Goal: Task Accomplishment & Management: Use online tool/utility

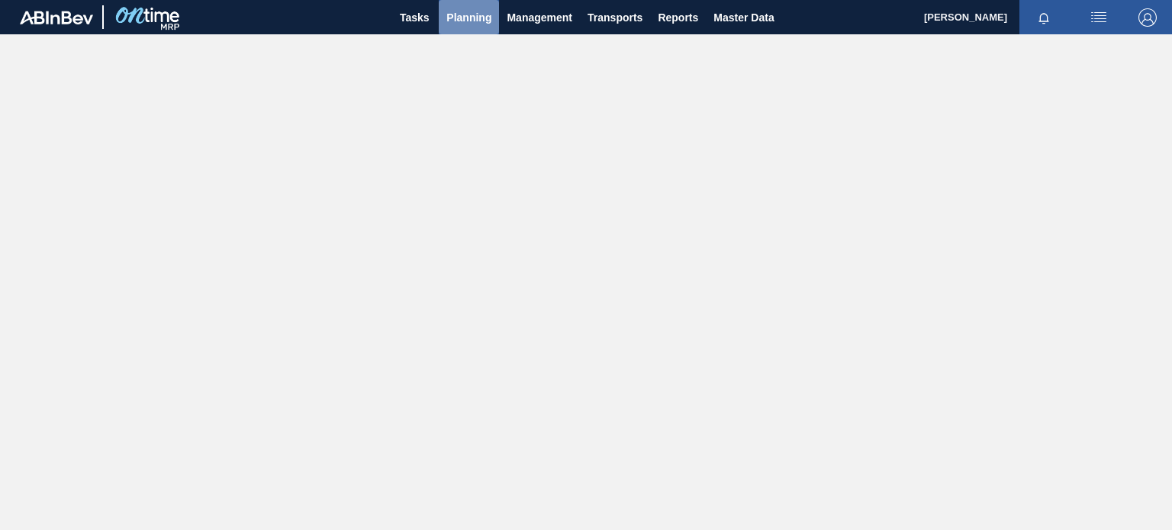
click at [463, 26] on span "Planning" at bounding box center [468, 17] width 45 height 18
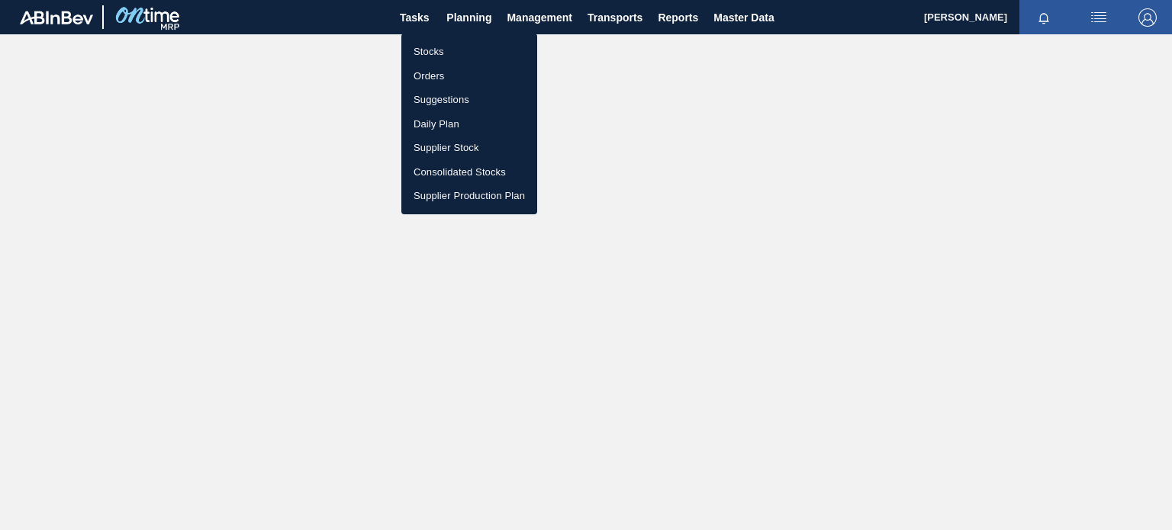
click at [639, 125] on div at bounding box center [586, 265] width 1172 height 530
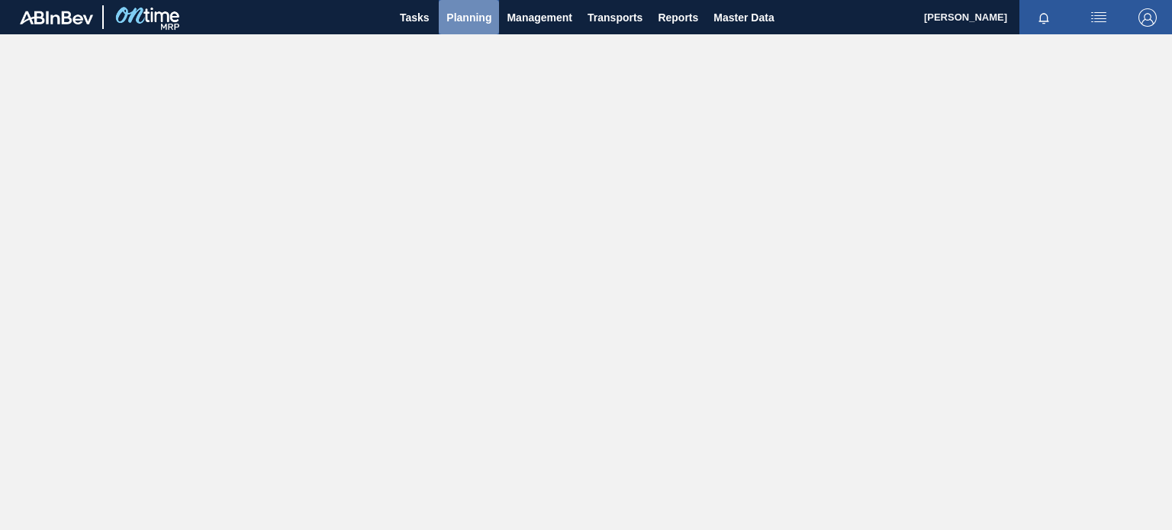
click at [456, 21] on span "Planning" at bounding box center [468, 17] width 45 height 18
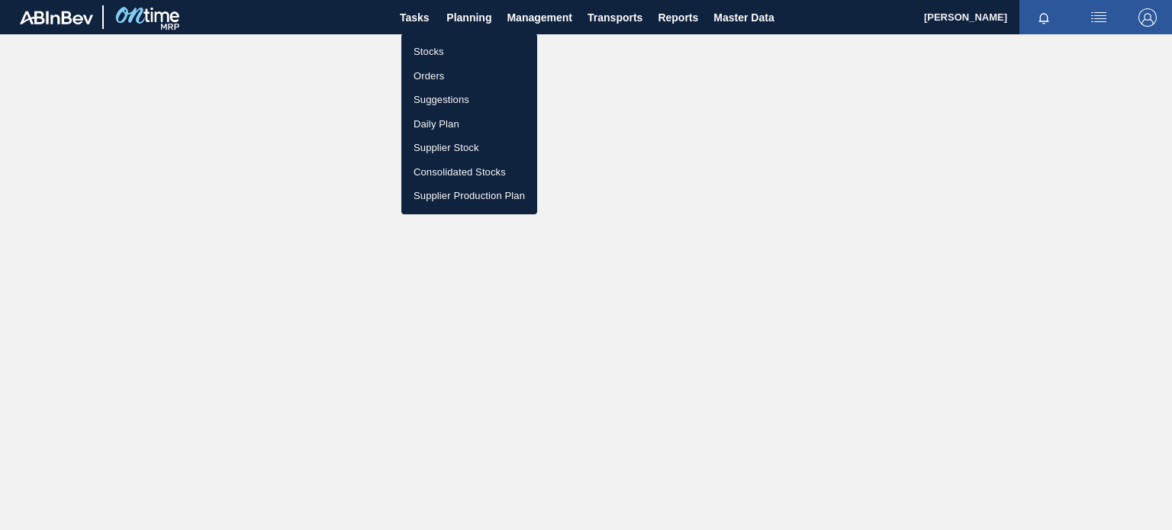
click at [425, 81] on li "Orders" at bounding box center [469, 76] width 136 height 24
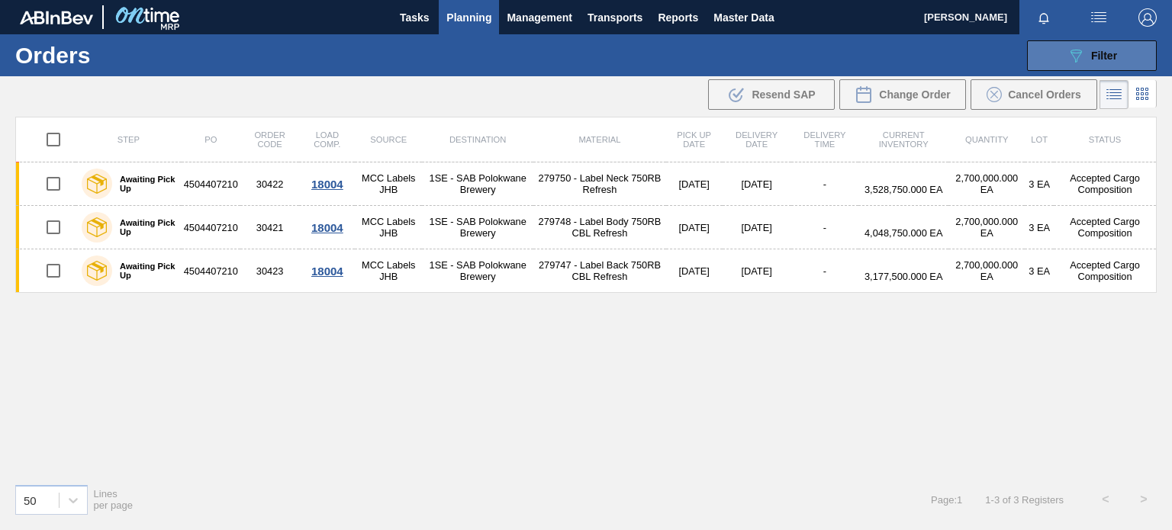
click at [1102, 57] on span "Filter" at bounding box center [1104, 56] width 26 height 12
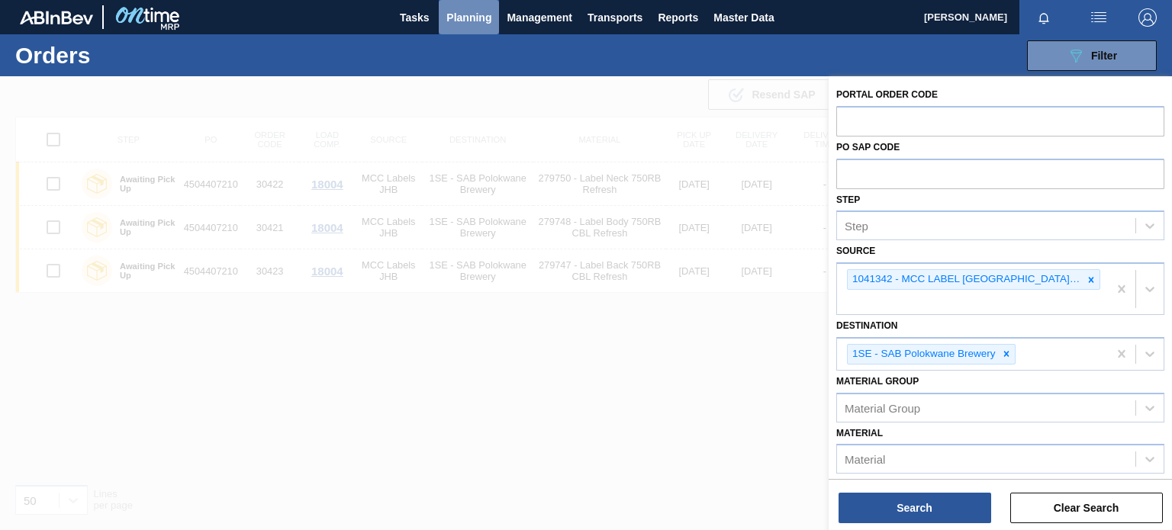
click at [459, 21] on span "Planning" at bounding box center [468, 17] width 45 height 18
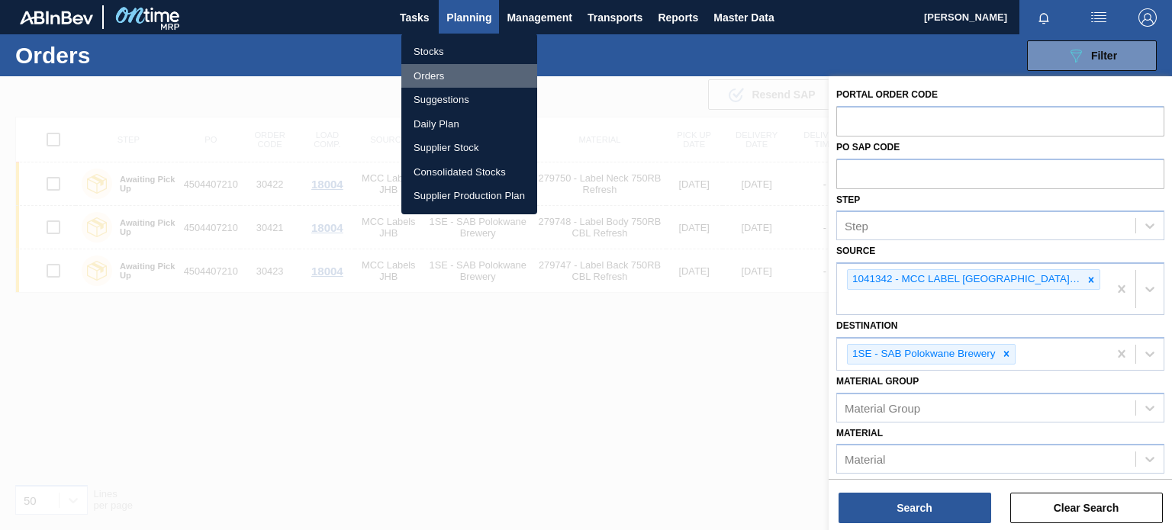
click at [433, 76] on li "Orders" at bounding box center [469, 76] width 136 height 24
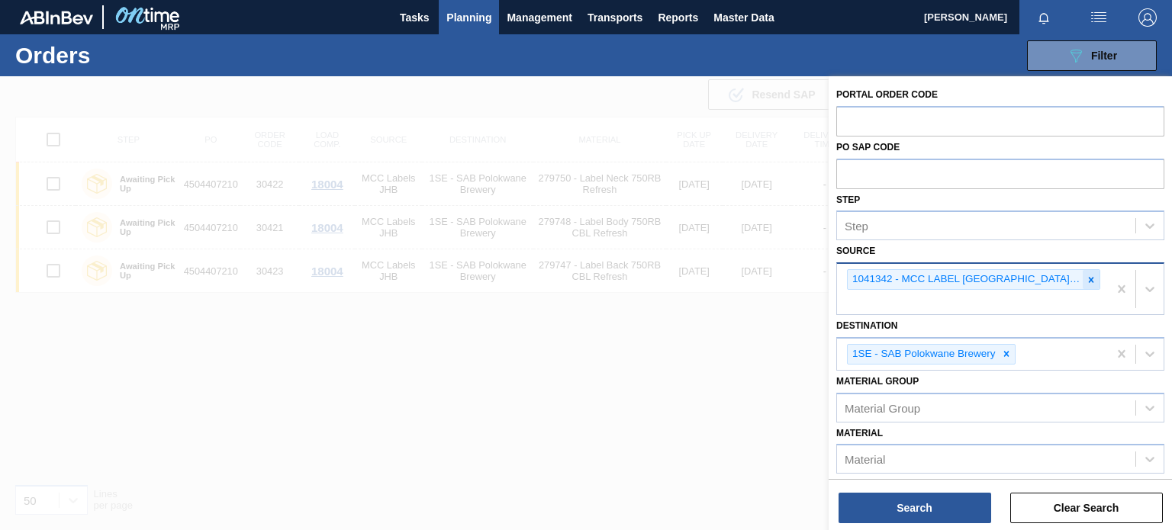
click at [1087, 279] on icon at bounding box center [1091, 280] width 11 height 11
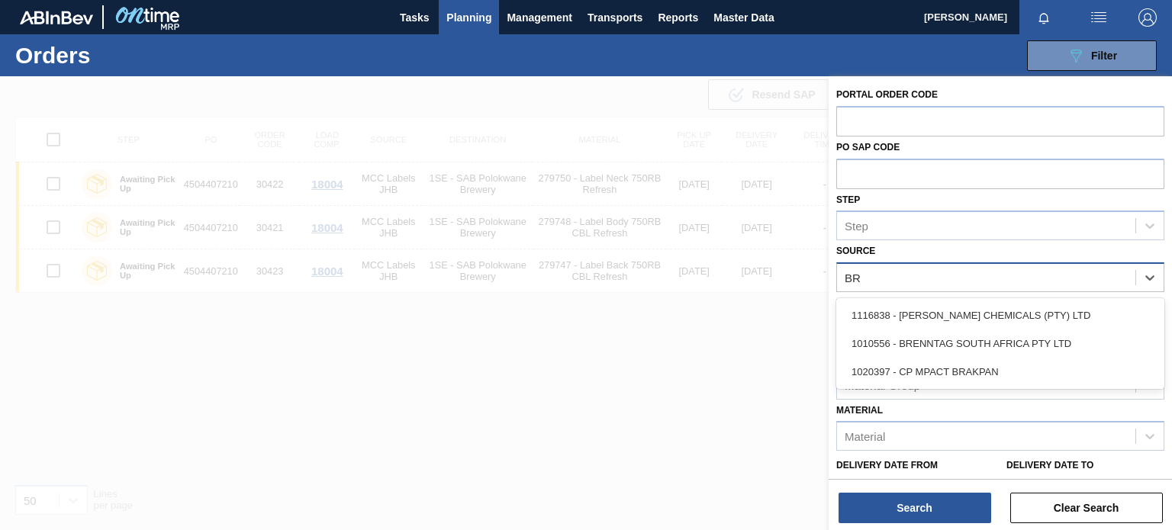
type input "BRA"
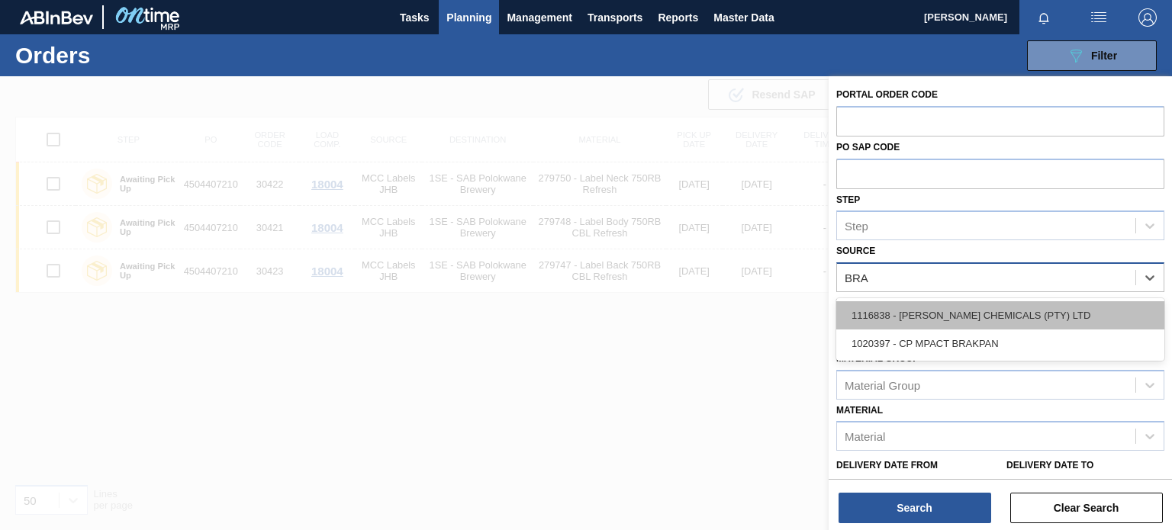
click at [963, 323] on div "1116838 - [PERSON_NAME] CHEMICALS (PTY) LTD" at bounding box center [1000, 315] width 328 height 28
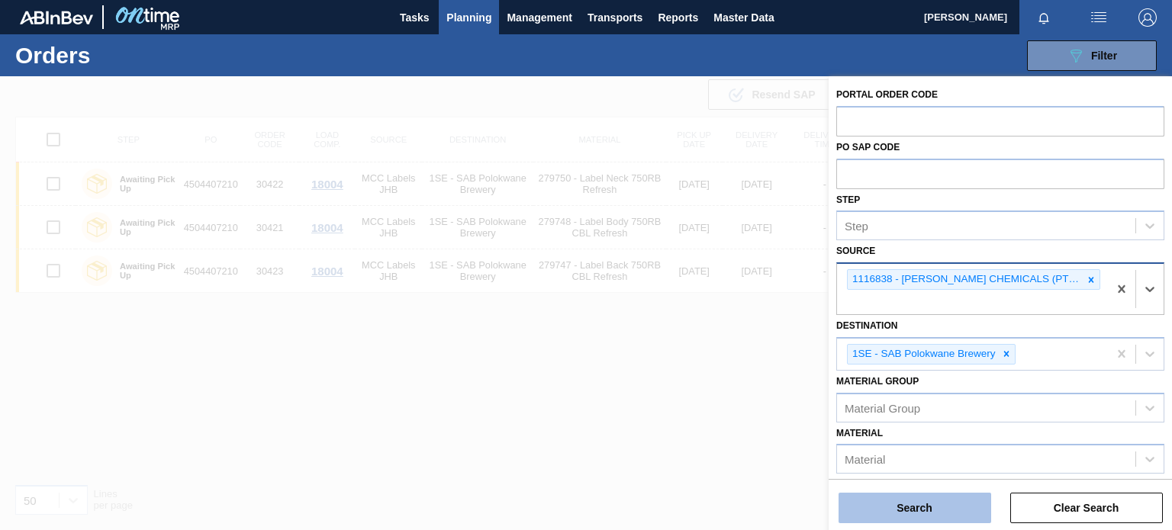
click at [900, 515] on button "Search" at bounding box center [915, 508] width 153 height 31
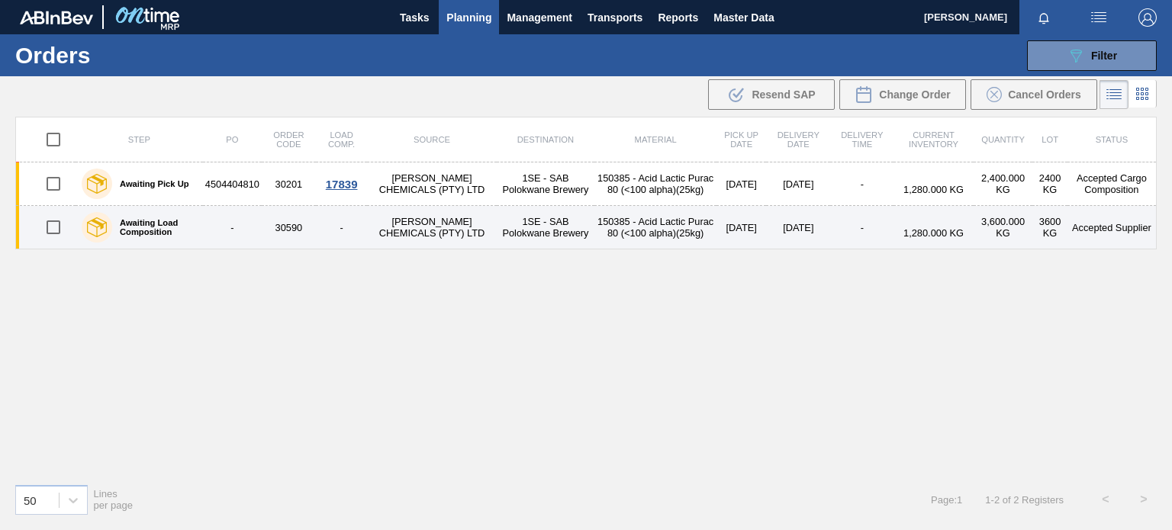
click at [646, 231] on td "150385 - Acid Lactic Purac 80 (<100 alpha)(25kg)" at bounding box center [655, 227] width 122 height 43
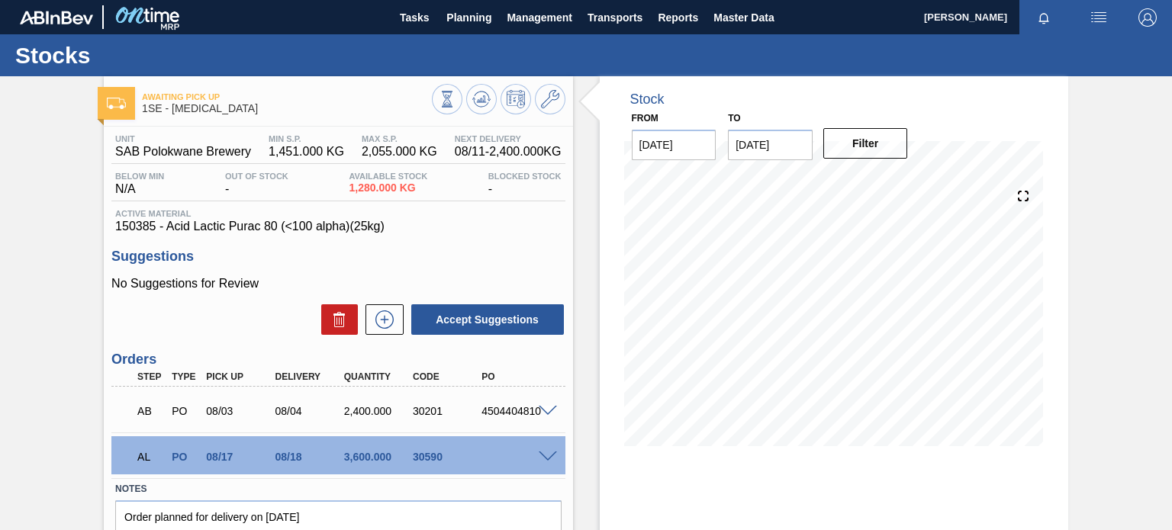
click at [549, 456] on span at bounding box center [548, 457] width 18 height 11
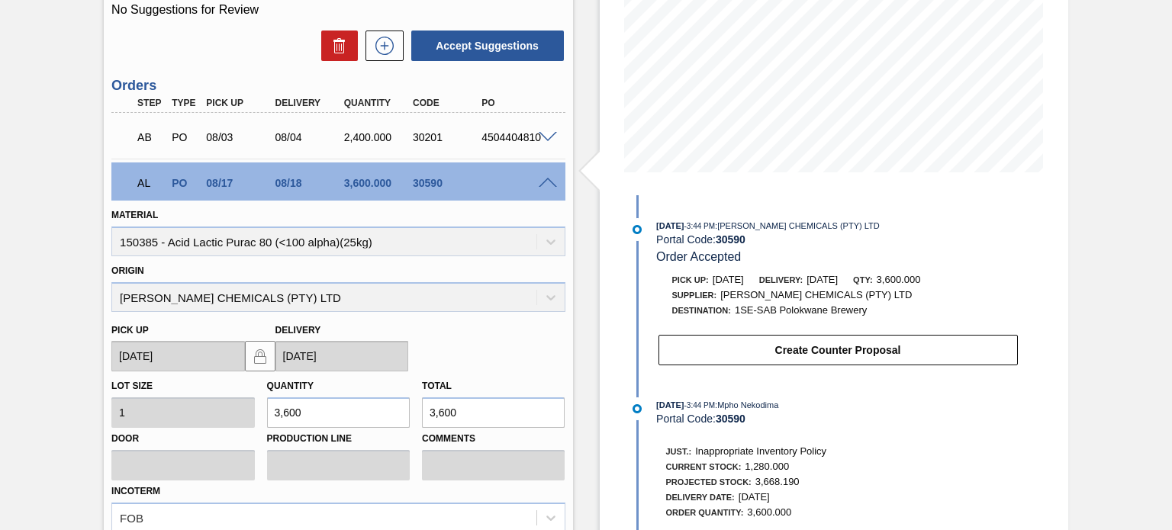
scroll to position [256, 0]
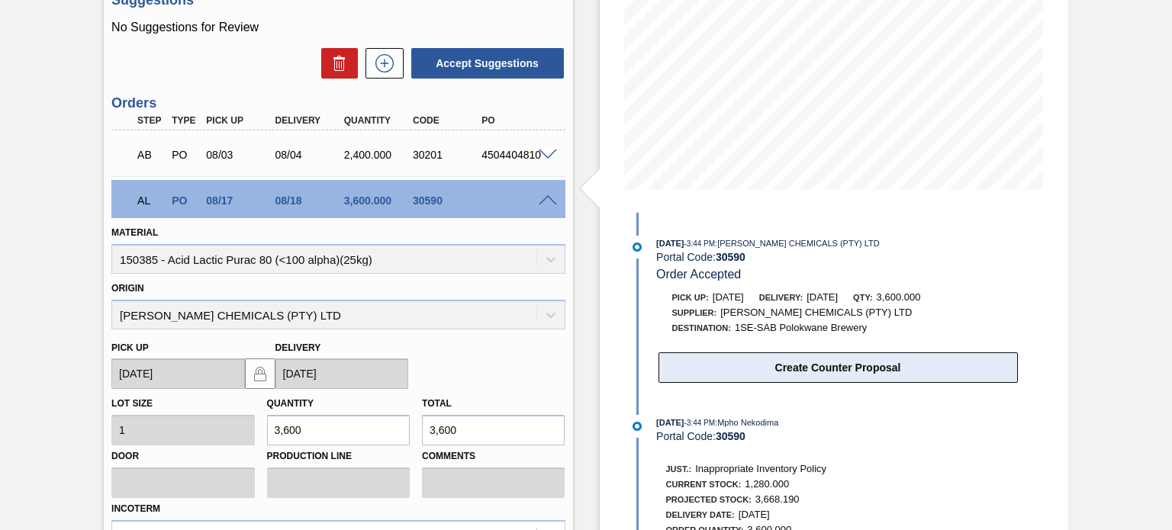
click at [894, 369] on button "Create Counter Proposal" at bounding box center [838, 368] width 359 height 31
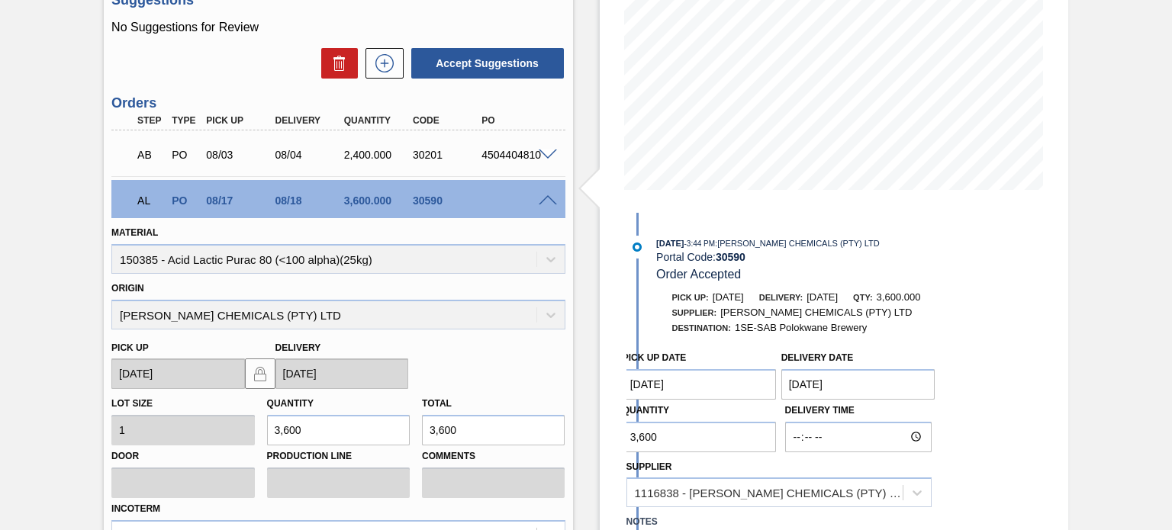
click at [998, 364] on div "Pick up Date [DATE] Delivery Date [DATE] Quantity 3,600 Delivery Time Supplier …" at bounding box center [823, 482] width 393 height 278
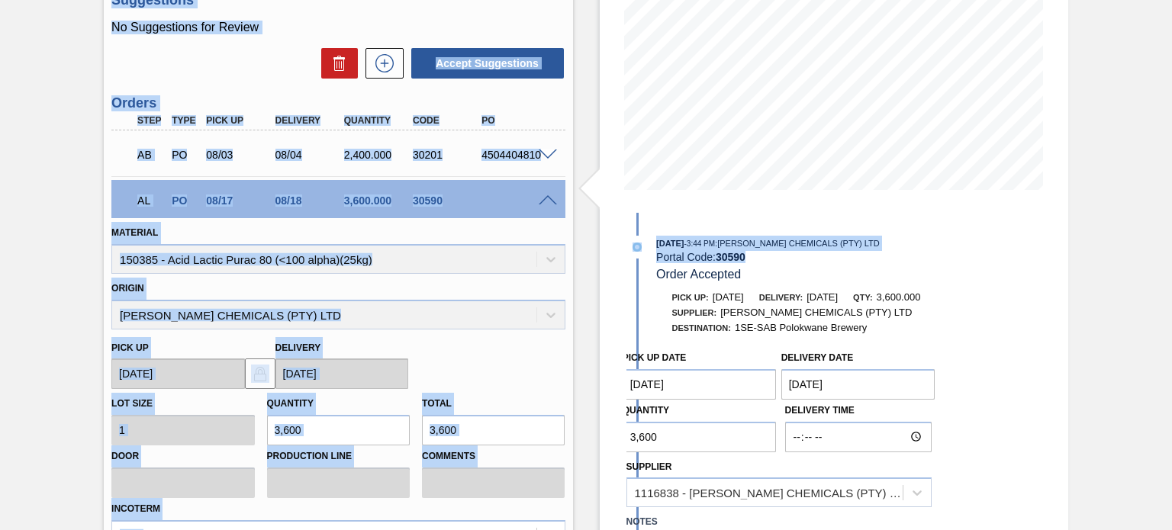
drag, startPoint x: 1169, startPoint y: 280, endPoint x: 1195, endPoint y: 348, distance: 72.7
click at [1171, 0] on html "Tasks Planning Management Transports Reports Master Data [PERSON_NAME] Mark all…" at bounding box center [586, 0] width 1172 height 0
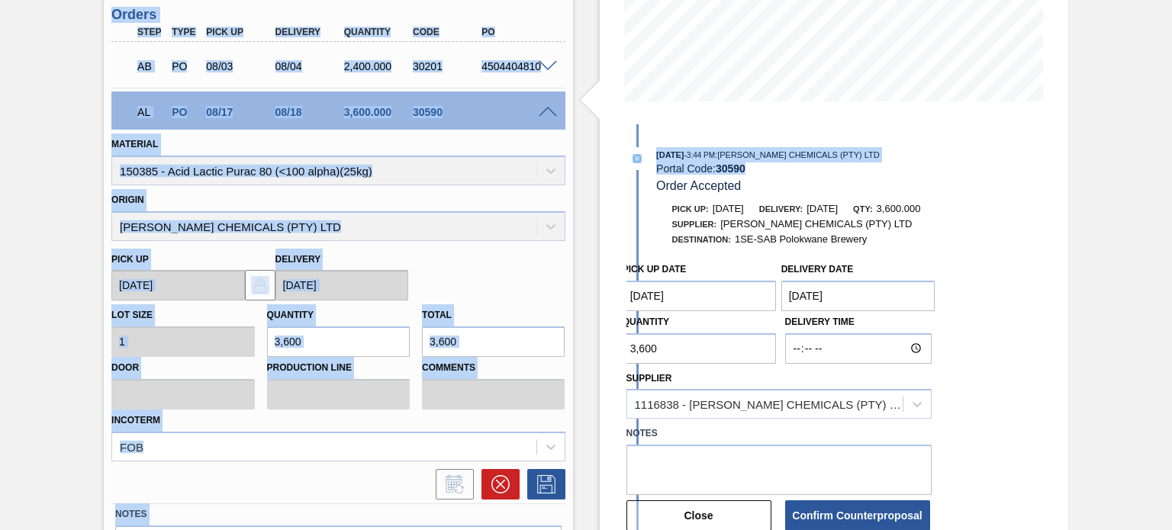
scroll to position [442, 0]
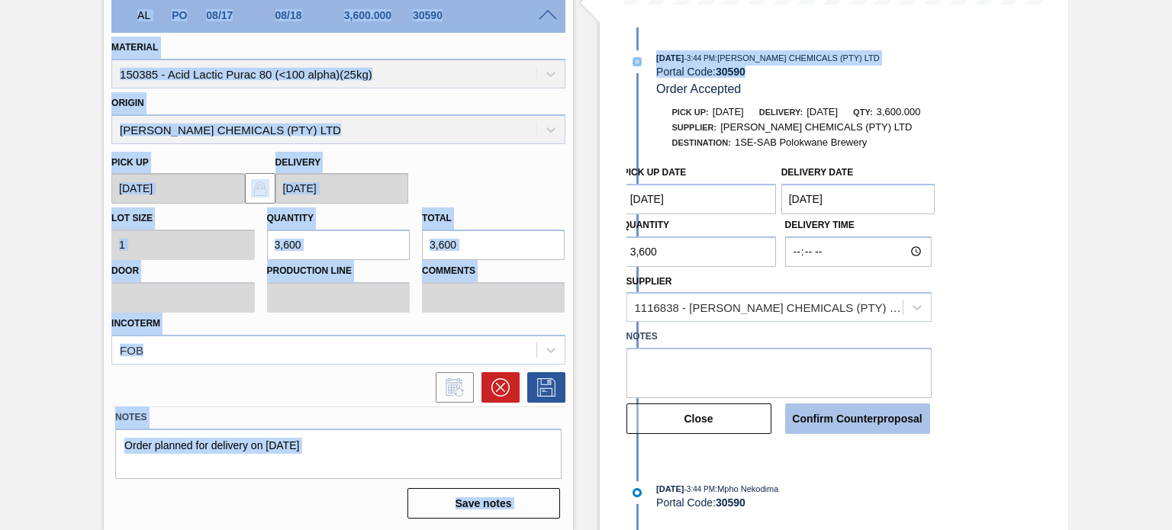
click at [823, 423] on button "Confirm Counterproposal" at bounding box center [857, 419] width 145 height 31
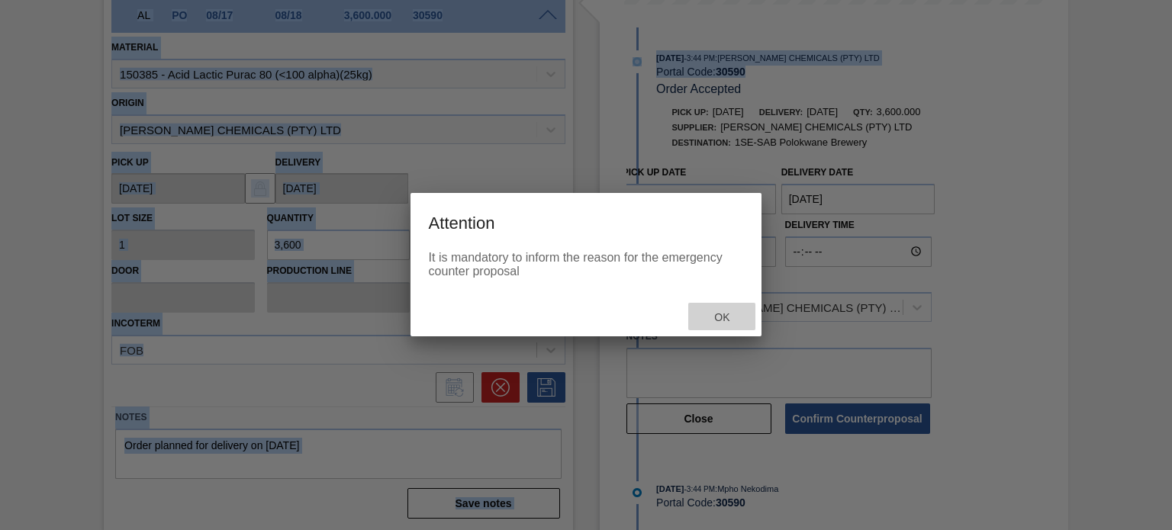
click at [727, 316] on span "Ok" at bounding box center [722, 317] width 40 height 12
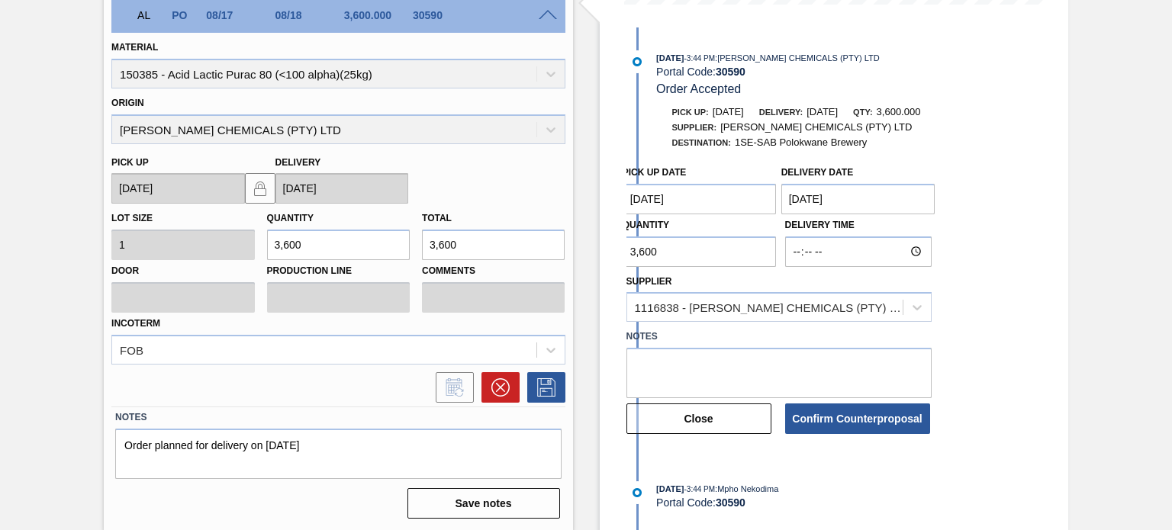
click at [943, 279] on div "Pick up Date [DATE] Delivery Date [DATE] Quantity 3,600 Delivery Time Supplier …" at bounding box center [823, 297] width 393 height 278
click at [748, 388] on textarea at bounding box center [779, 373] width 305 height 50
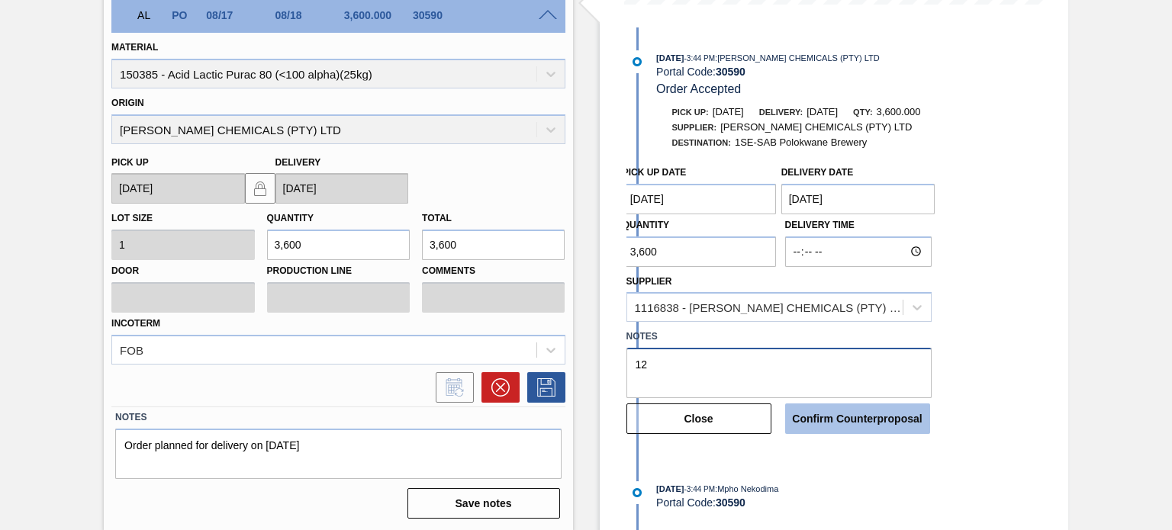
type textarea "12"
click at [804, 414] on button "Confirm Counterproposal" at bounding box center [857, 419] width 145 height 31
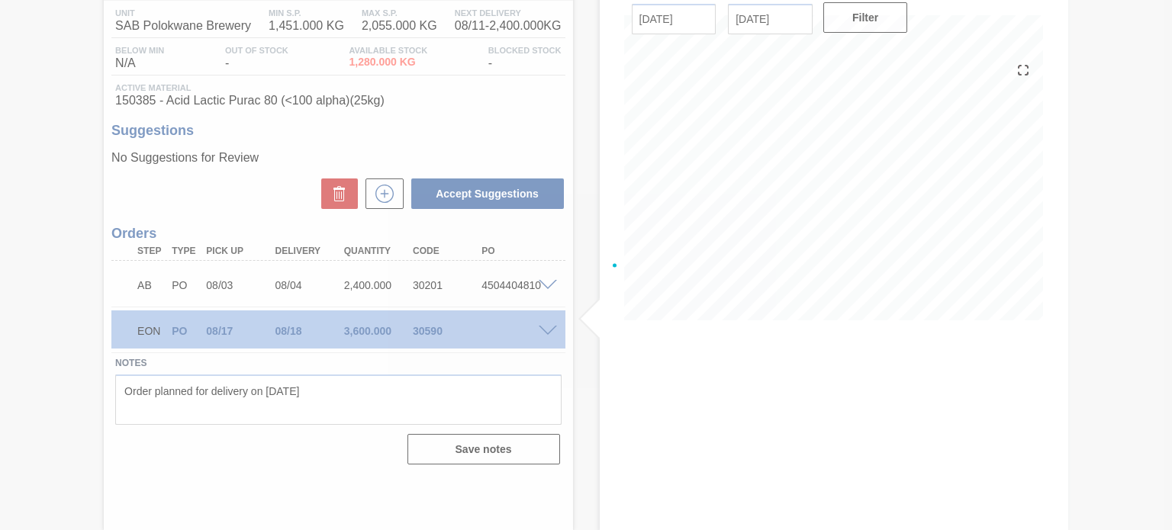
scroll to position [125, 0]
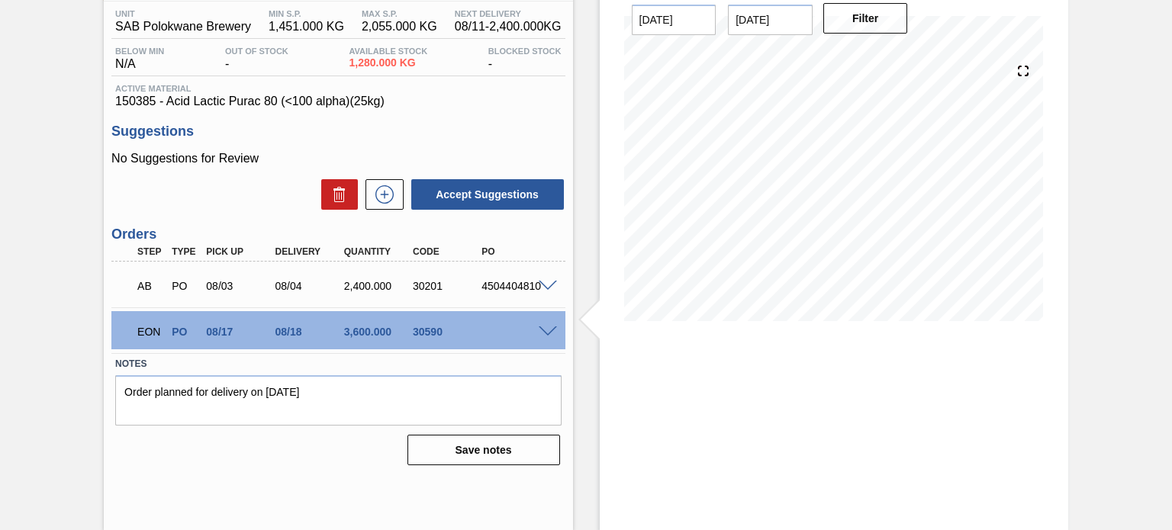
click at [549, 333] on span at bounding box center [548, 332] width 18 height 11
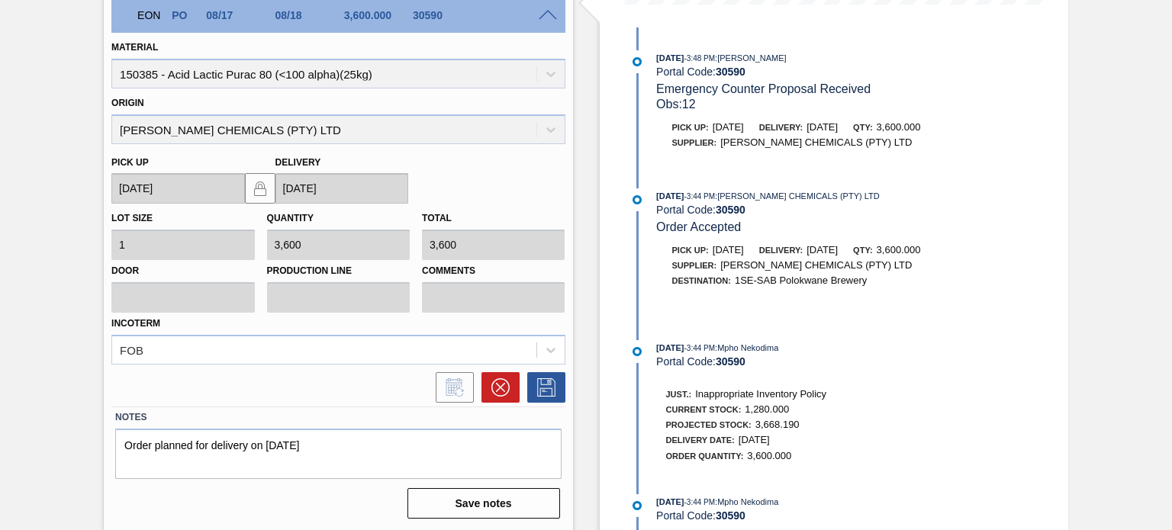
scroll to position [0, 0]
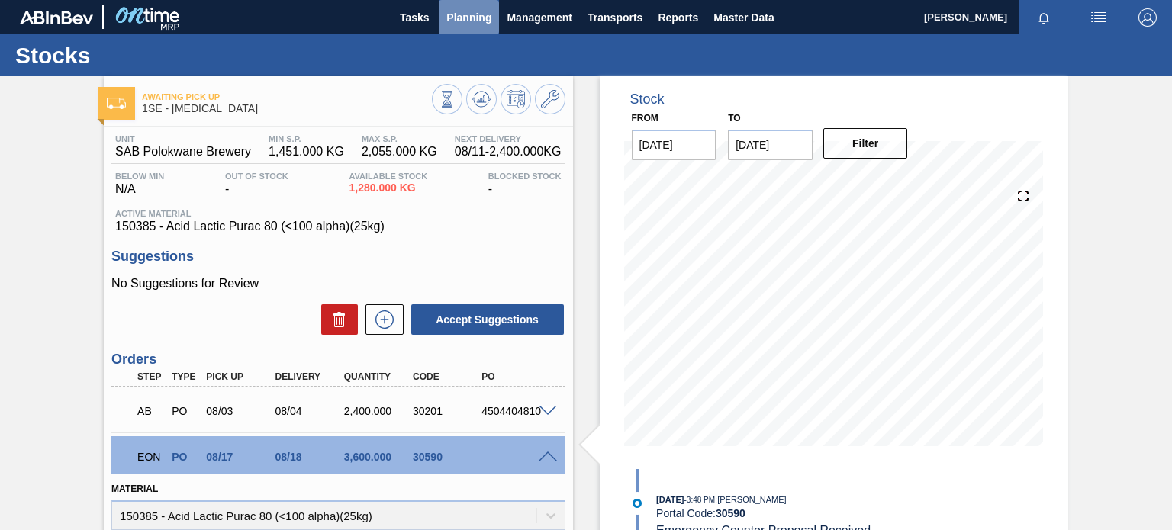
click at [454, 14] on span "Planning" at bounding box center [468, 17] width 45 height 18
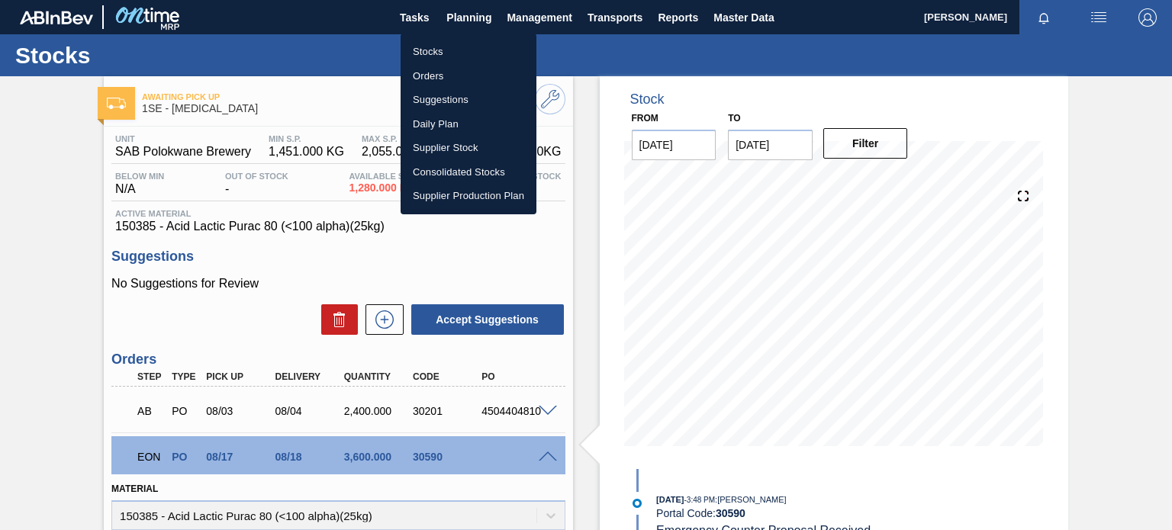
click at [432, 54] on li "Stocks" at bounding box center [469, 52] width 136 height 24
